Goal: Task Accomplishment & Management: Use online tool/utility

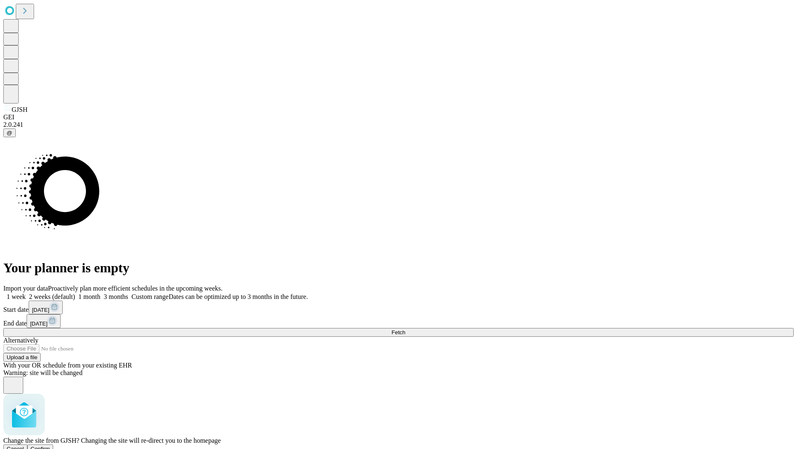
click at [50, 445] on span "Confirm" at bounding box center [41, 448] width 20 height 6
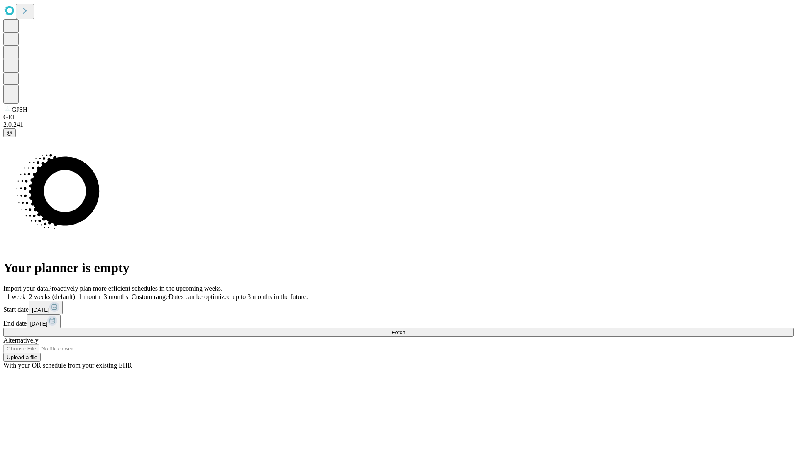
click at [75, 293] on label "2 weeks (default)" at bounding box center [50, 296] width 49 height 7
click at [405, 329] on span "Fetch" at bounding box center [399, 332] width 14 height 6
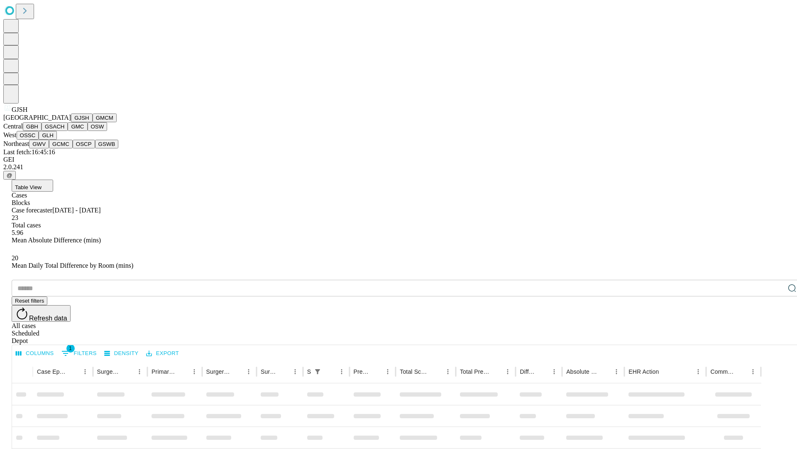
click at [93, 122] on button "GMCM" at bounding box center [105, 117] width 24 height 9
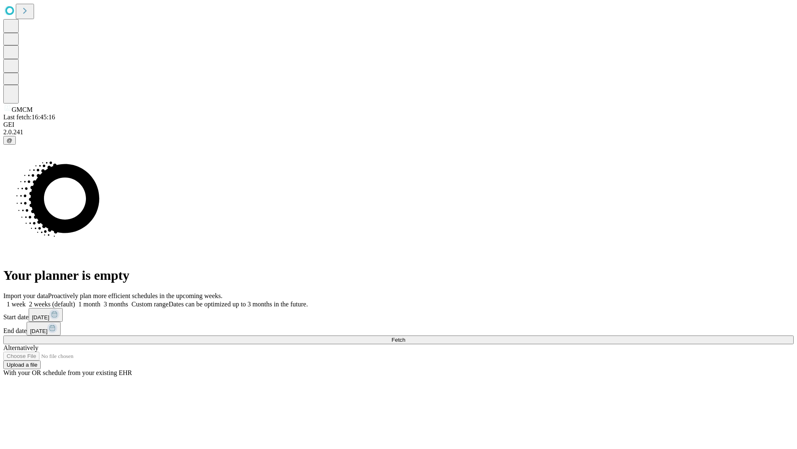
click at [75, 300] on label "2 weeks (default)" at bounding box center [50, 303] width 49 height 7
click at [405, 336] on span "Fetch" at bounding box center [399, 339] width 14 height 6
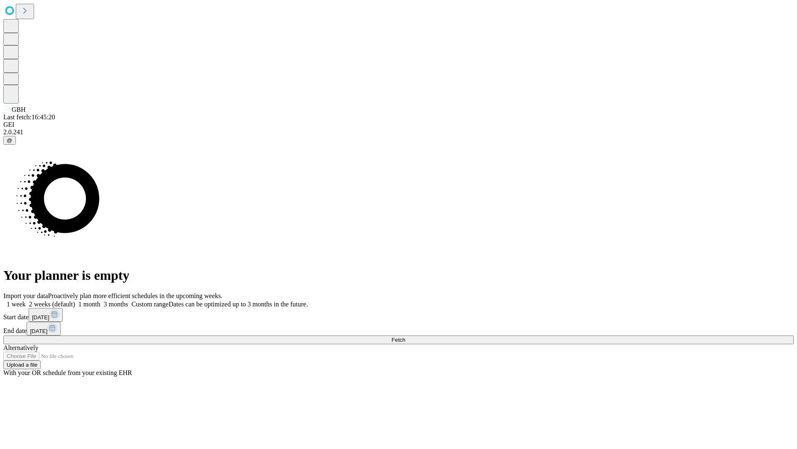
click at [75, 300] on label "2 weeks (default)" at bounding box center [50, 303] width 49 height 7
click at [405, 336] on span "Fetch" at bounding box center [399, 339] width 14 height 6
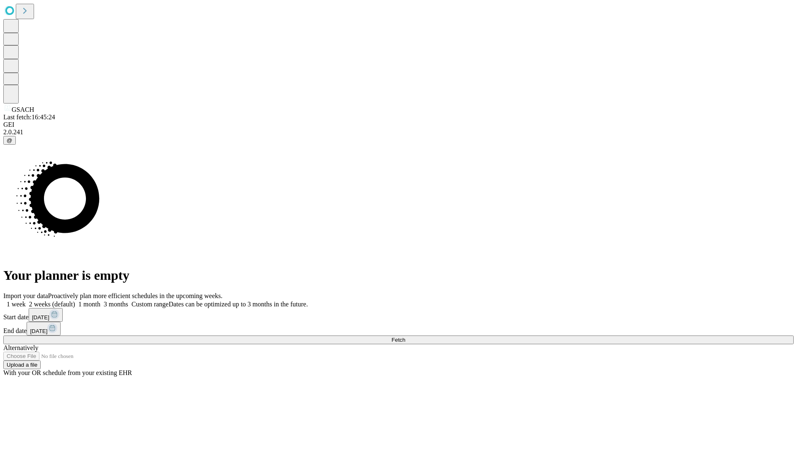
click at [405, 336] on span "Fetch" at bounding box center [399, 339] width 14 height 6
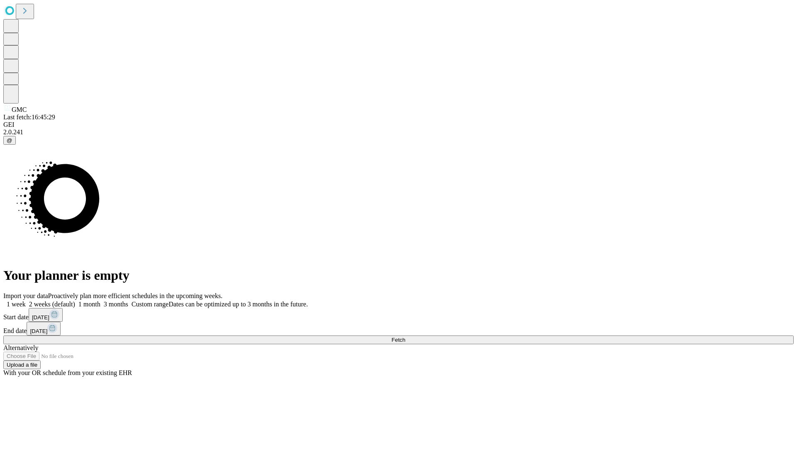
click at [405, 336] on span "Fetch" at bounding box center [399, 339] width 14 height 6
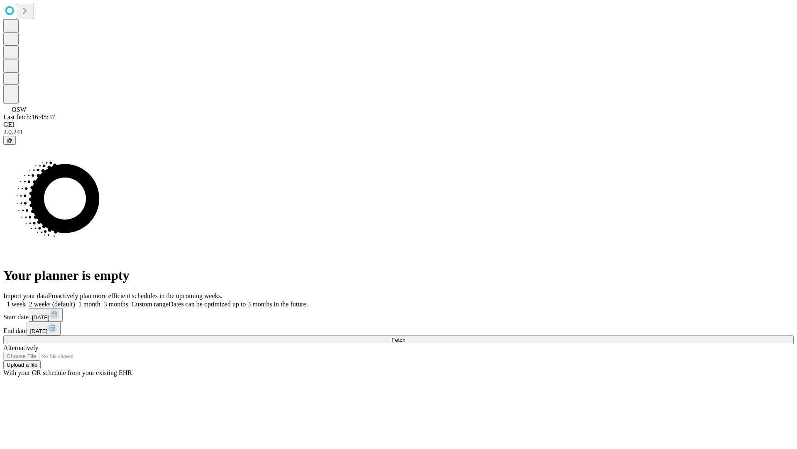
click at [75, 300] on label "2 weeks (default)" at bounding box center [50, 303] width 49 height 7
click at [405, 336] on span "Fetch" at bounding box center [399, 339] width 14 height 6
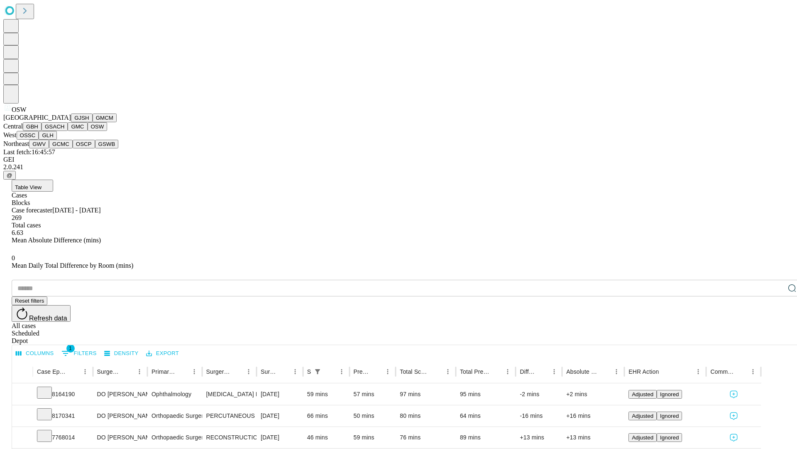
click at [39, 140] on button "OSSC" at bounding box center [28, 135] width 22 height 9
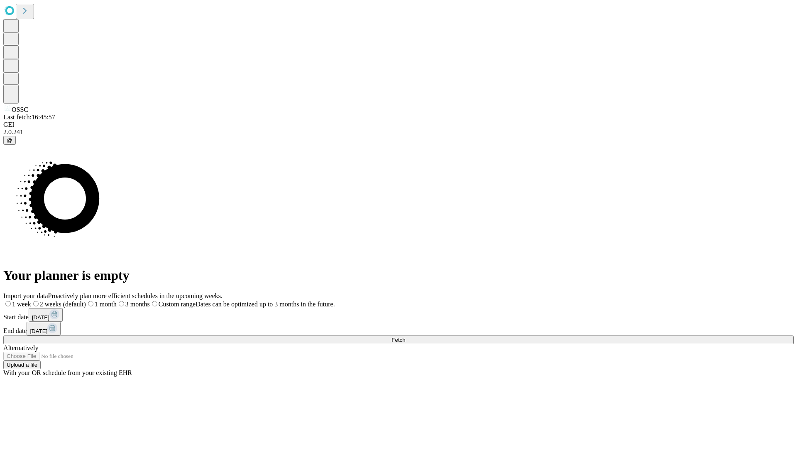
click at [86, 300] on label "2 weeks (default)" at bounding box center [58, 303] width 55 height 7
click at [405, 336] on span "Fetch" at bounding box center [399, 339] width 14 height 6
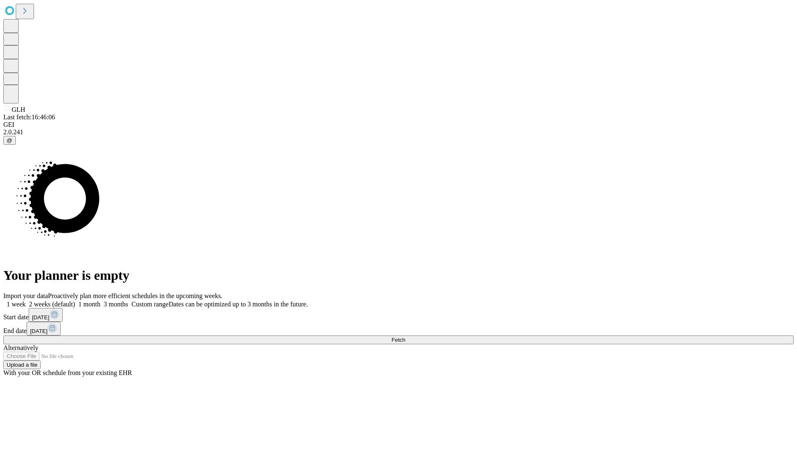
click at [405, 336] on span "Fetch" at bounding box center [399, 339] width 14 height 6
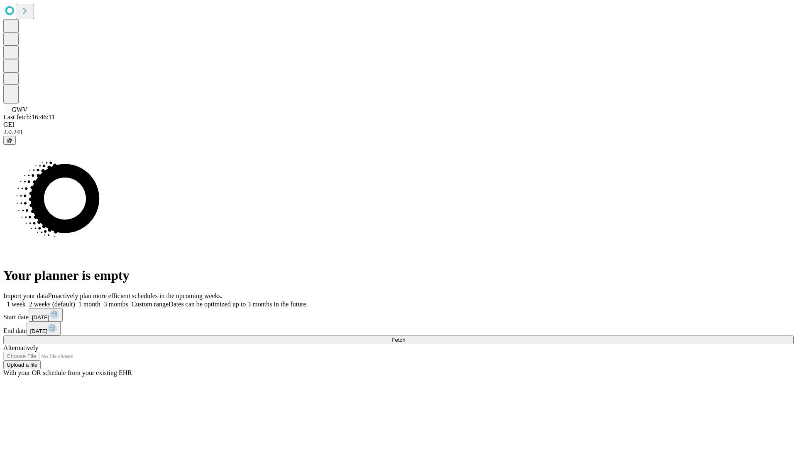
click at [75, 300] on label "2 weeks (default)" at bounding box center [50, 303] width 49 height 7
click at [405, 336] on span "Fetch" at bounding box center [399, 339] width 14 height 6
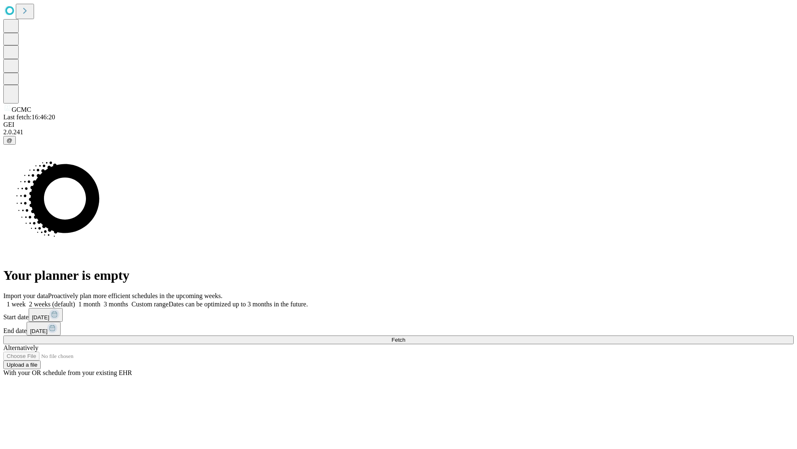
click at [75, 300] on label "2 weeks (default)" at bounding box center [50, 303] width 49 height 7
click at [405, 336] on span "Fetch" at bounding box center [399, 339] width 14 height 6
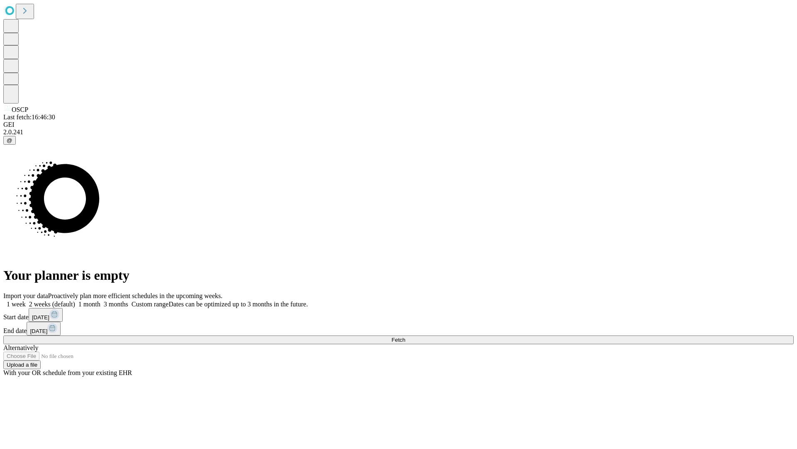
click at [75, 300] on label "2 weeks (default)" at bounding box center [50, 303] width 49 height 7
click at [405, 336] on span "Fetch" at bounding box center [399, 339] width 14 height 6
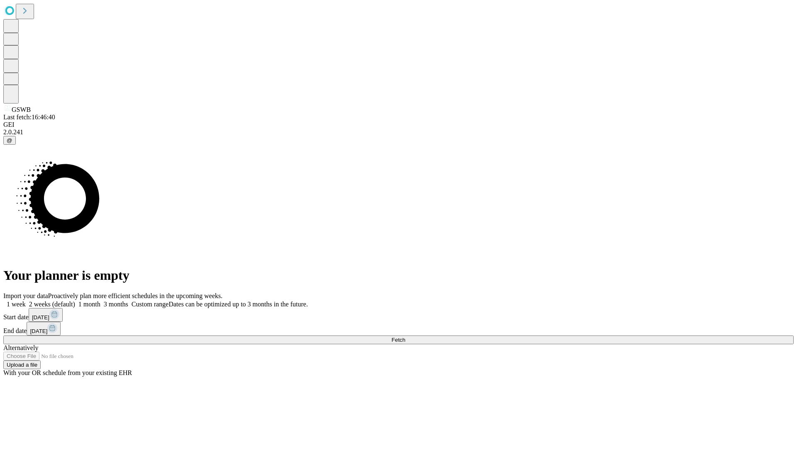
click at [75, 300] on label "2 weeks (default)" at bounding box center [50, 303] width 49 height 7
click at [405, 336] on span "Fetch" at bounding box center [399, 339] width 14 height 6
